Goal: Task Accomplishment & Management: Manage account settings

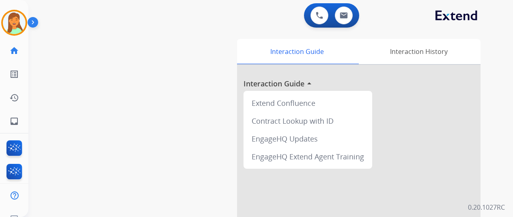
drag, startPoint x: 163, startPoint y: 49, endPoint x: 186, endPoint y: 93, distance: 49.4
click at [181, 86] on div "swap_horiz Break voice bridge close_fullscreen Connect 3-Way Call merge_type Se…" at bounding box center [260, 198] width 465 height 339
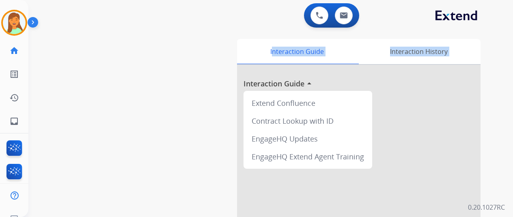
click at [119, 84] on div "swap_horiz Break voice bridge close_fullscreen Connect 3-Way Call merge_type Se…" at bounding box center [260, 198] width 465 height 339
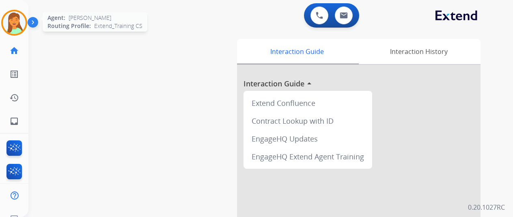
click at [13, 24] on img at bounding box center [14, 22] width 23 height 23
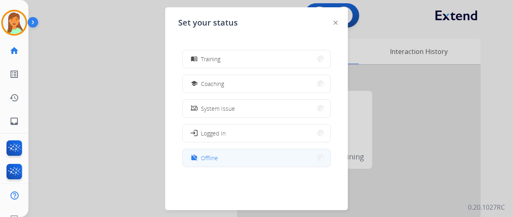
scroll to position [10, 0]
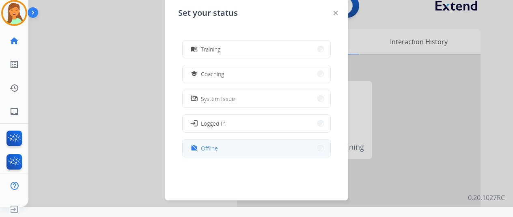
click at [248, 148] on button "work_off Offline" at bounding box center [257, 148] width 148 height 17
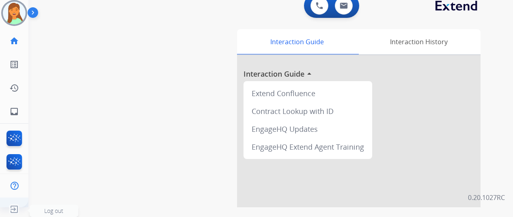
click at [15, 211] on img at bounding box center [14, 209] width 15 height 15
